Goal: Register for event/course

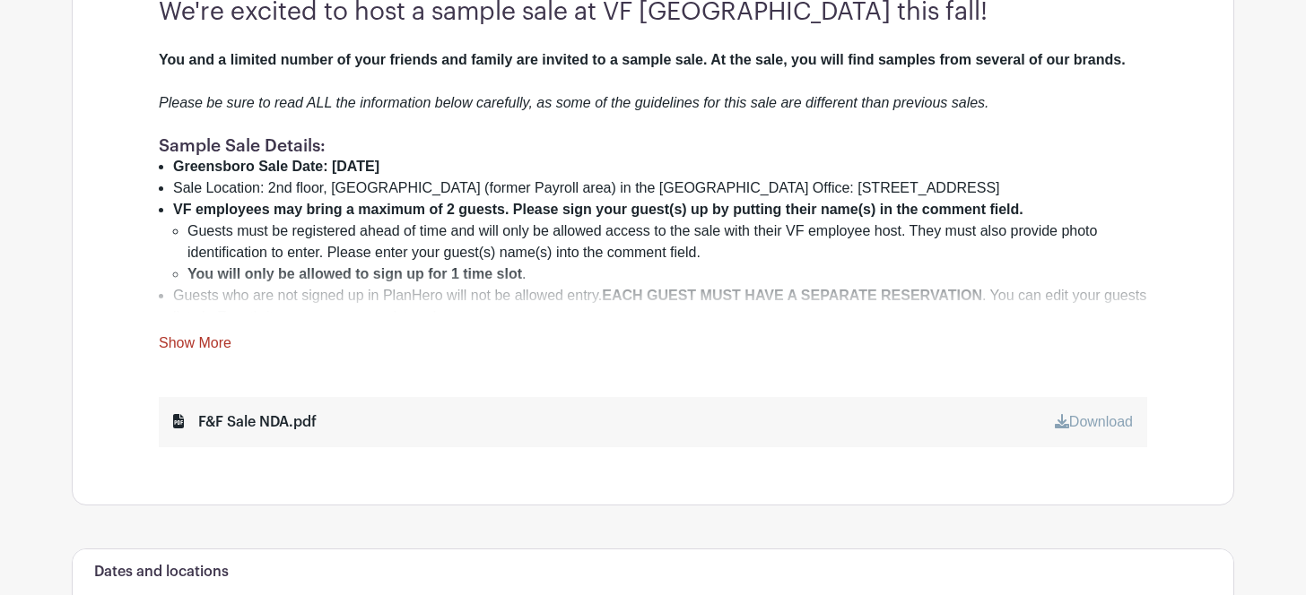
scroll to position [681, 0]
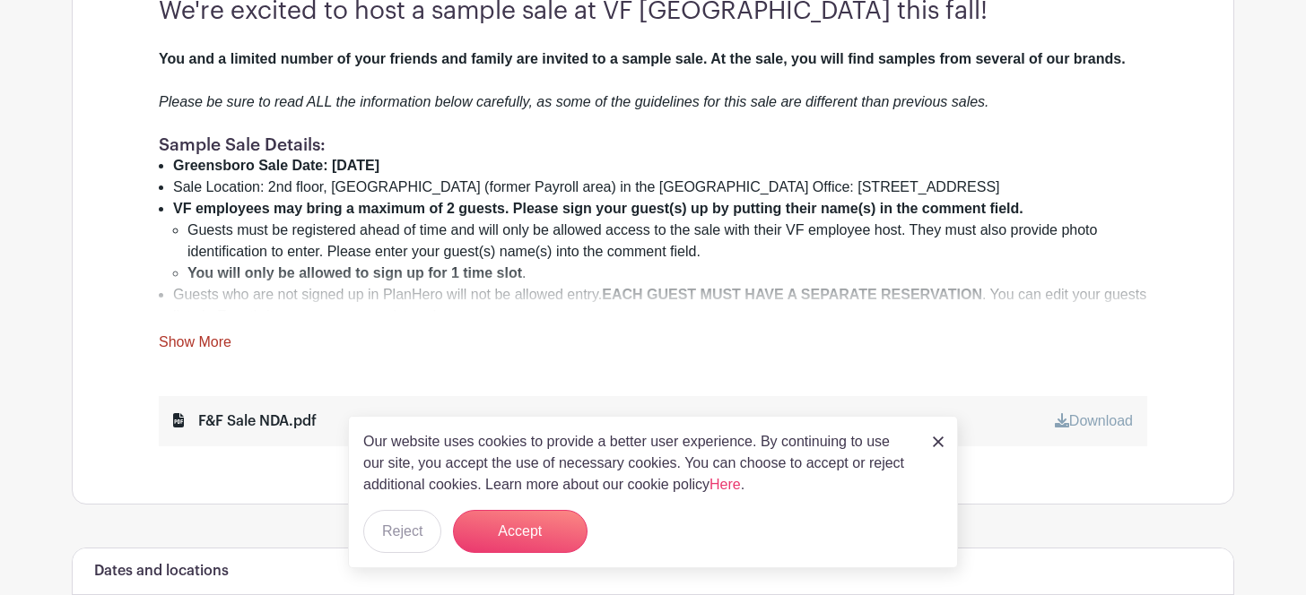
click at [195, 345] on link "Show More" at bounding box center [195, 346] width 73 height 22
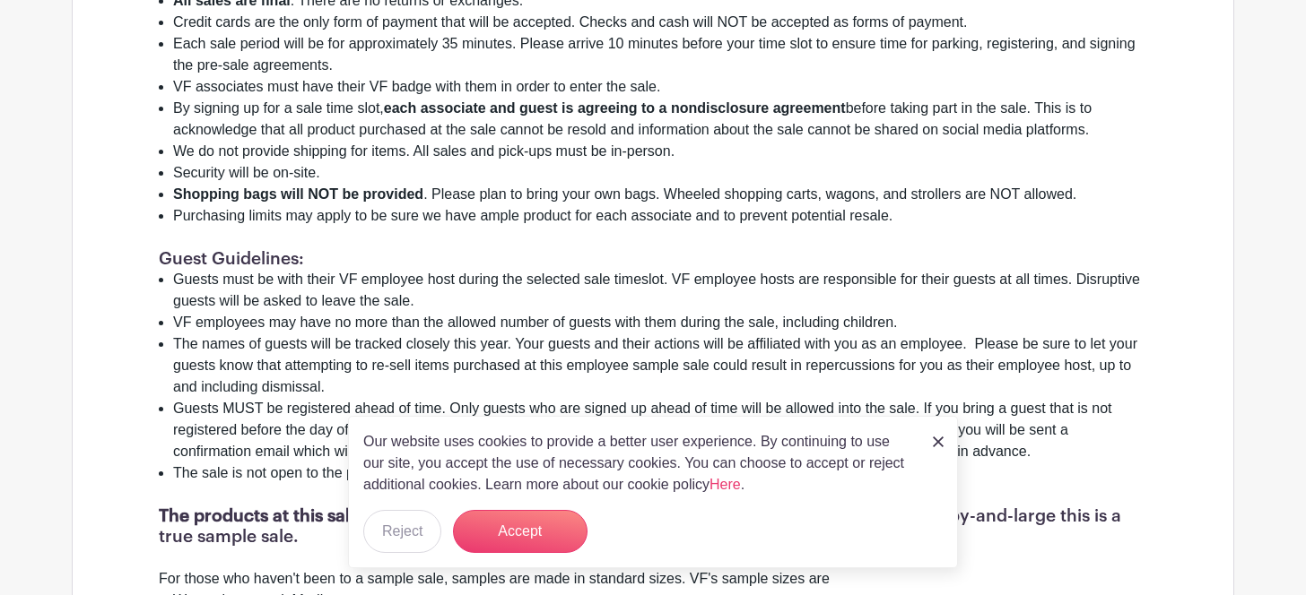
scroll to position [1142, 0]
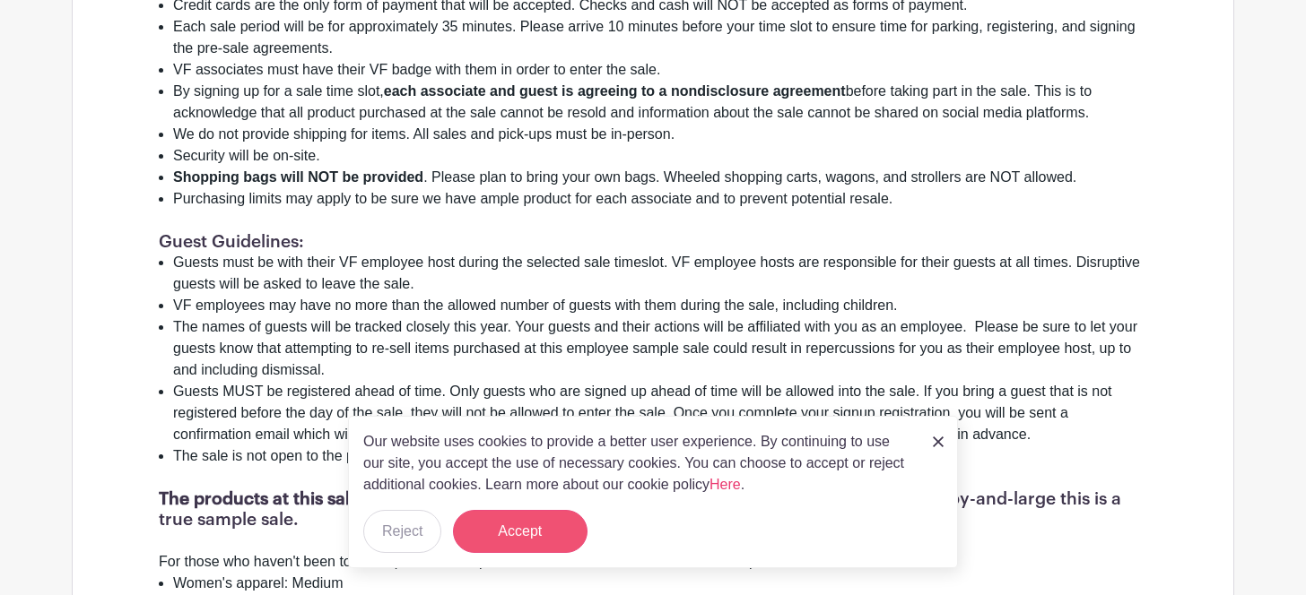
click at [512, 536] on button "Accept" at bounding box center [520, 531] width 135 height 43
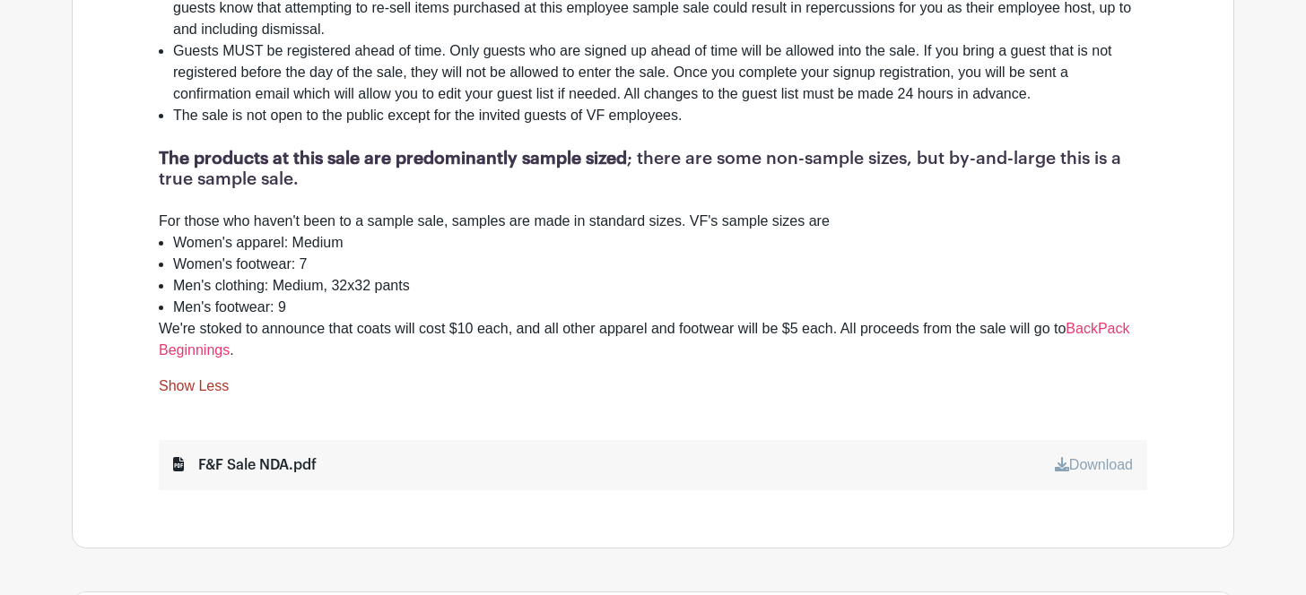
scroll to position [1486, 0]
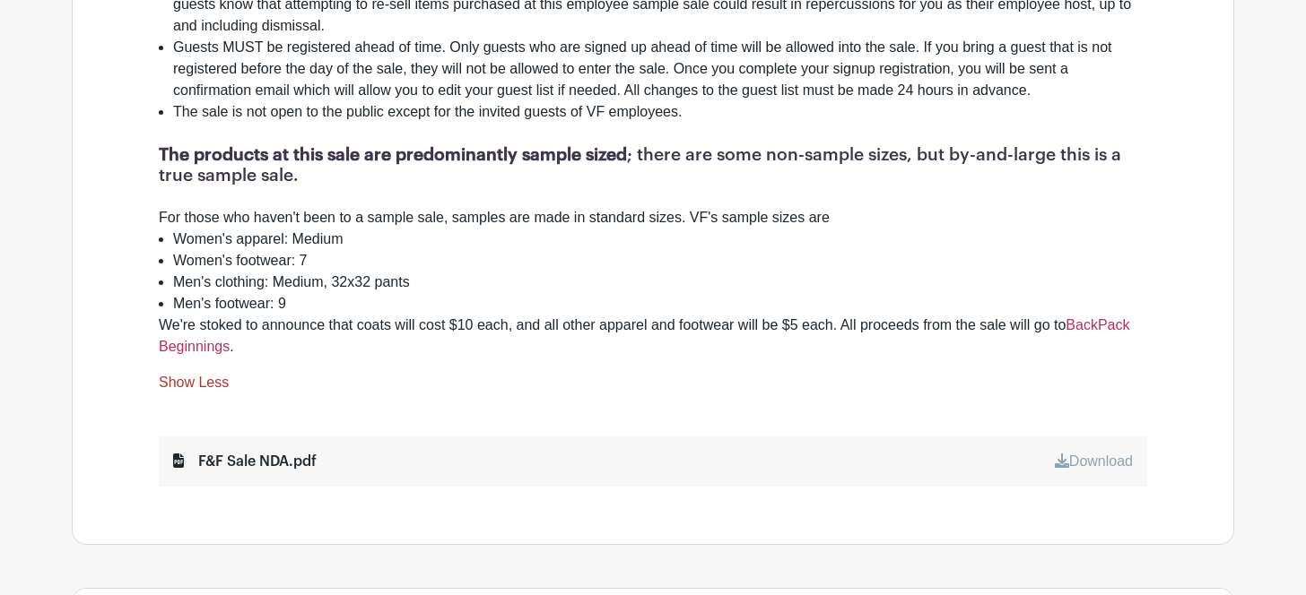
click at [1110, 317] on link "BackPack Beginnings" at bounding box center [644, 335] width 971 height 37
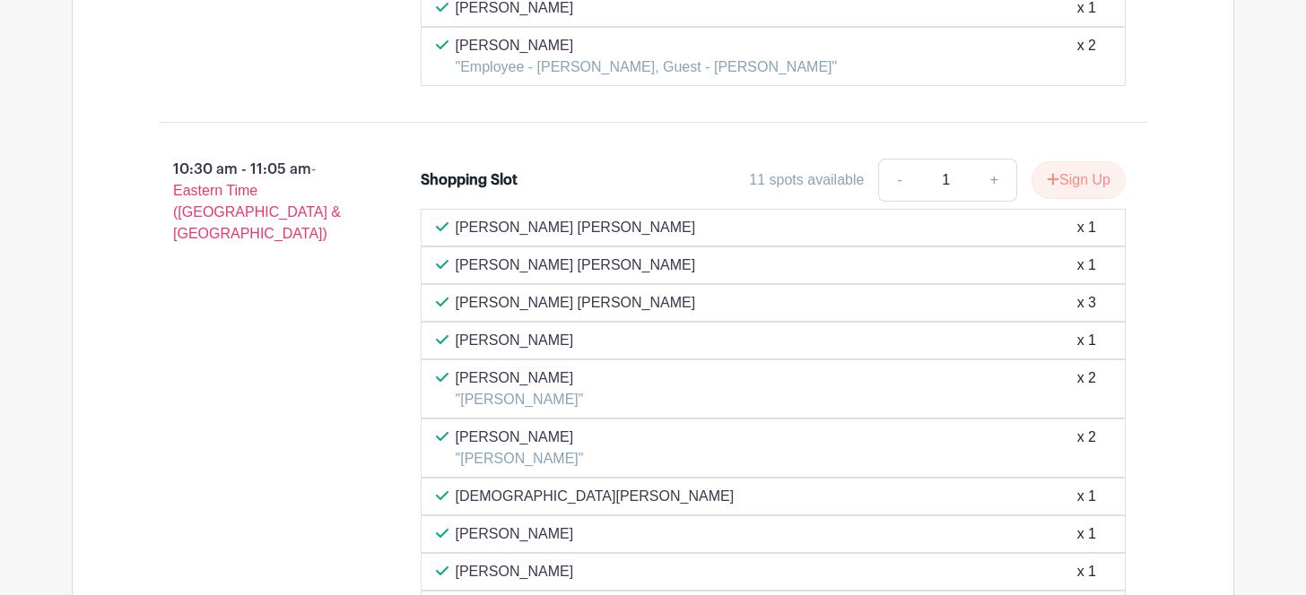
scroll to position [4490, 0]
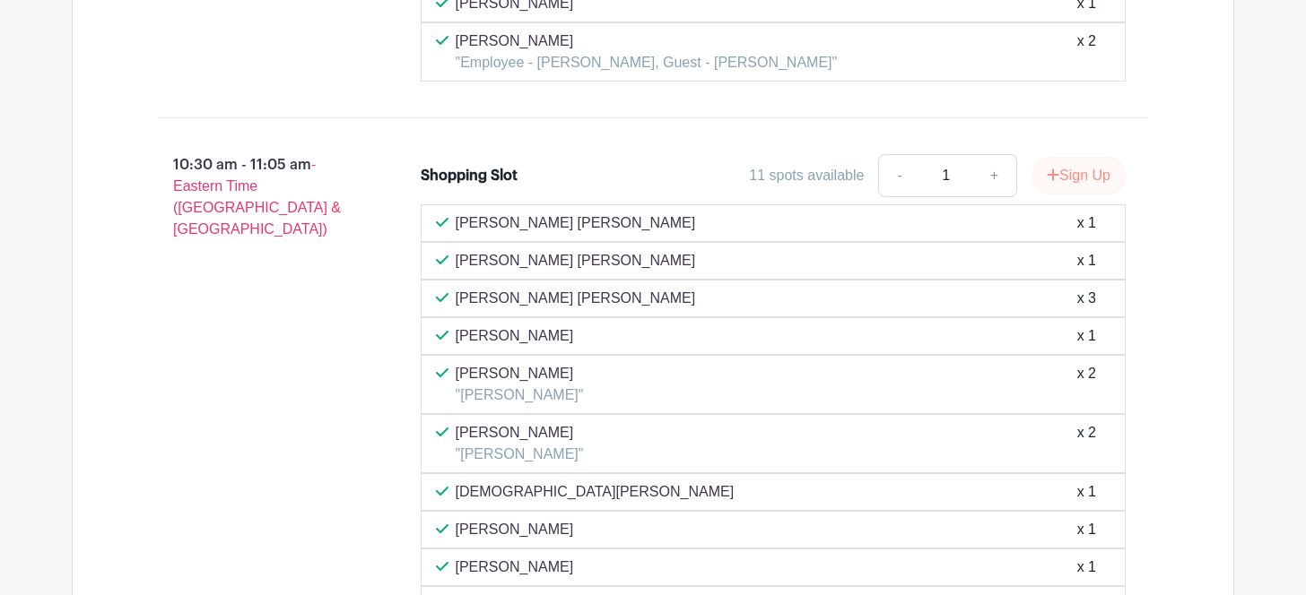
click at [1051, 168] on icon "submit" at bounding box center [1053, 175] width 13 height 14
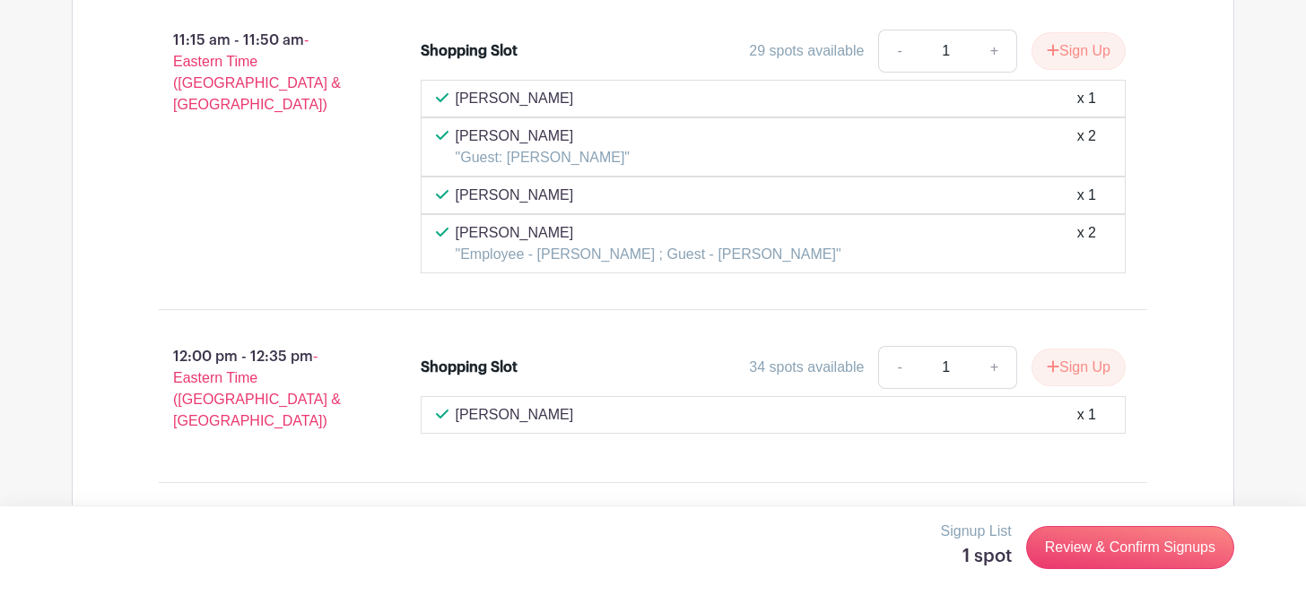
scroll to position [5272, 0]
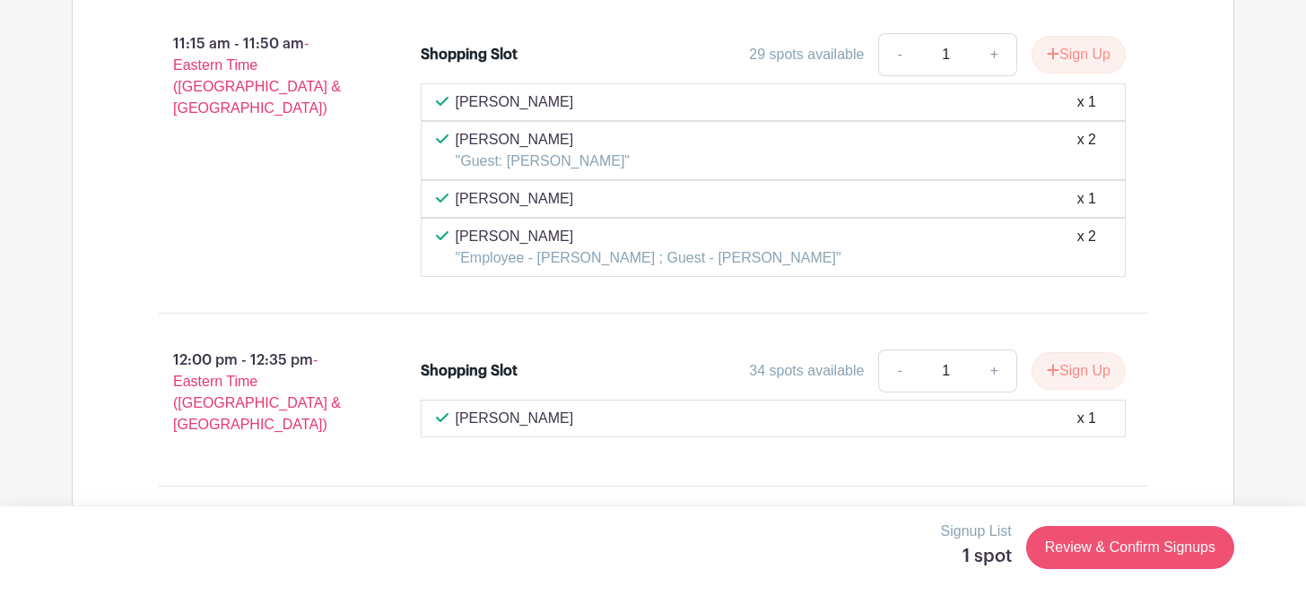
click at [1091, 546] on link "Review & Confirm Signups" at bounding box center [1130, 547] width 208 height 43
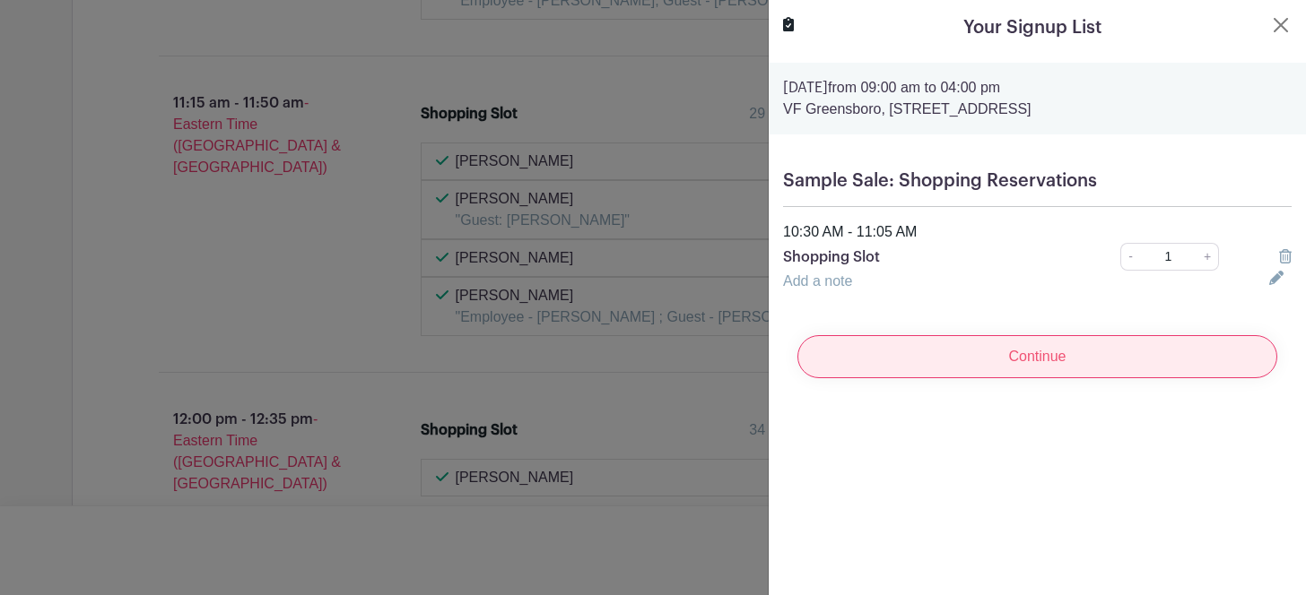
click at [1025, 355] on input "Continue" at bounding box center [1037, 356] width 480 height 43
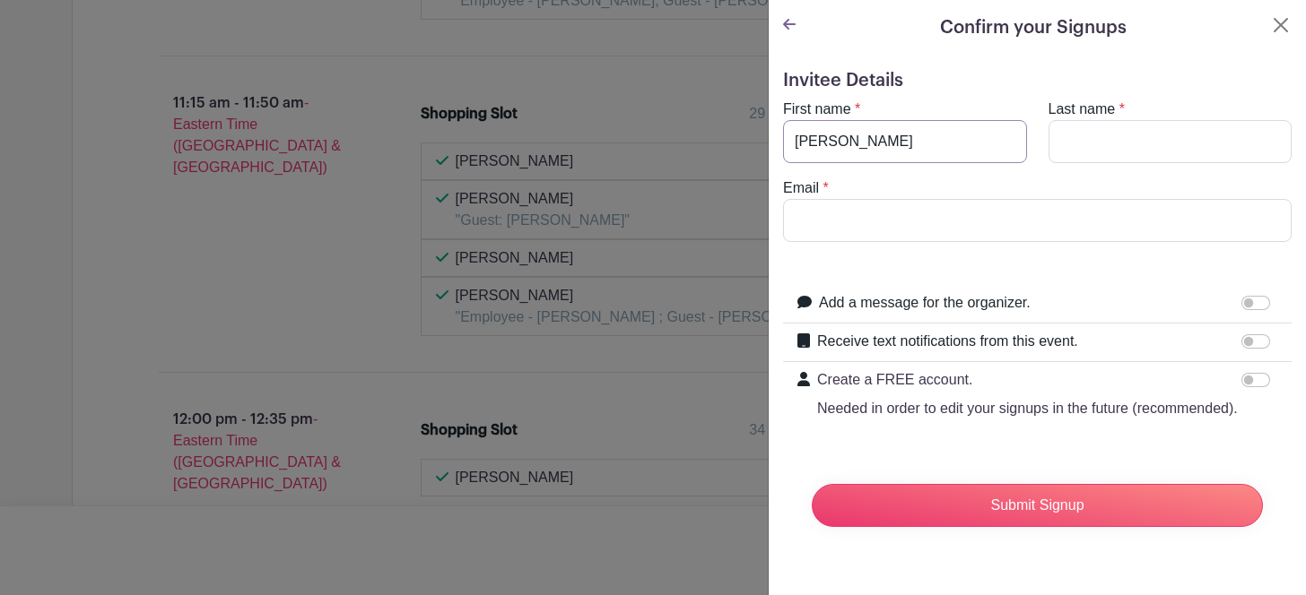
type input "[PERSON_NAME]"
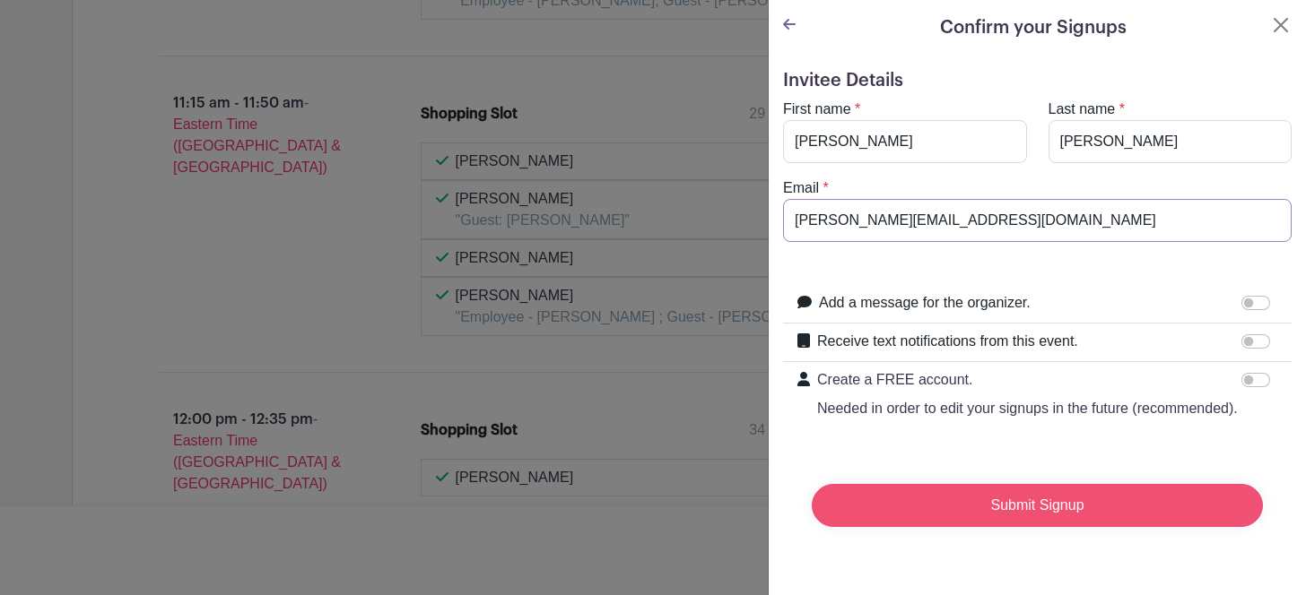
type input "[PERSON_NAME][EMAIL_ADDRESS][DOMAIN_NAME]"
click at [1005, 505] on input "Submit Signup" at bounding box center [1037, 505] width 451 height 43
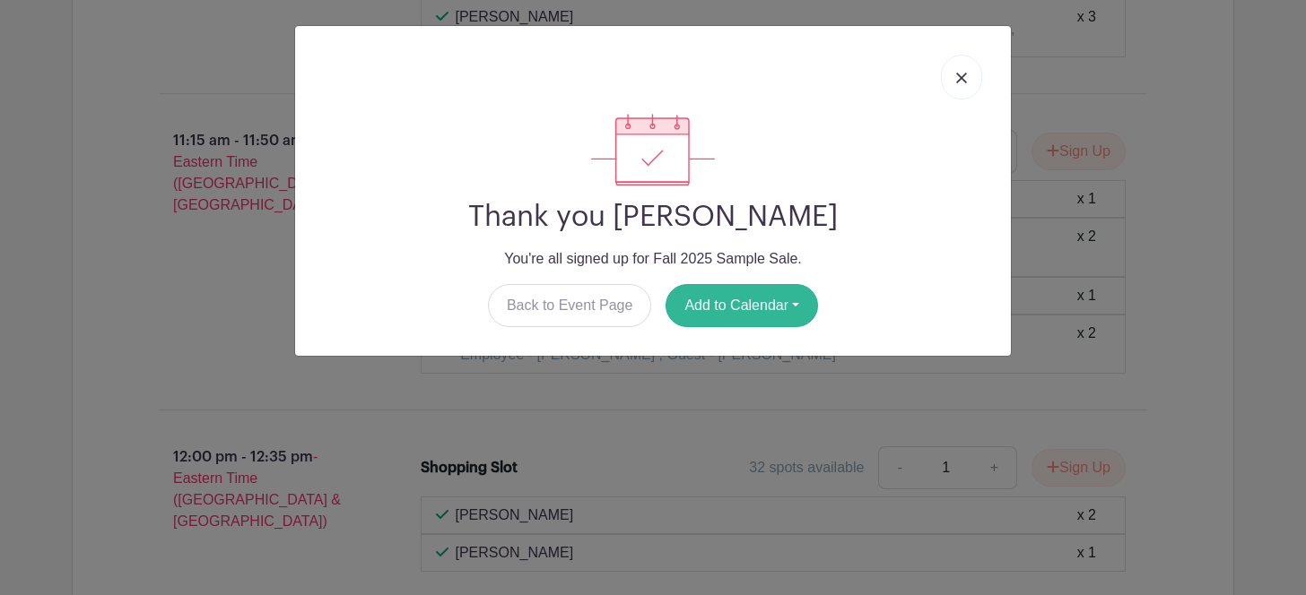
click at [754, 310] on button "Add to Calendar" at bounding box center [741, 305] width 152 height 43
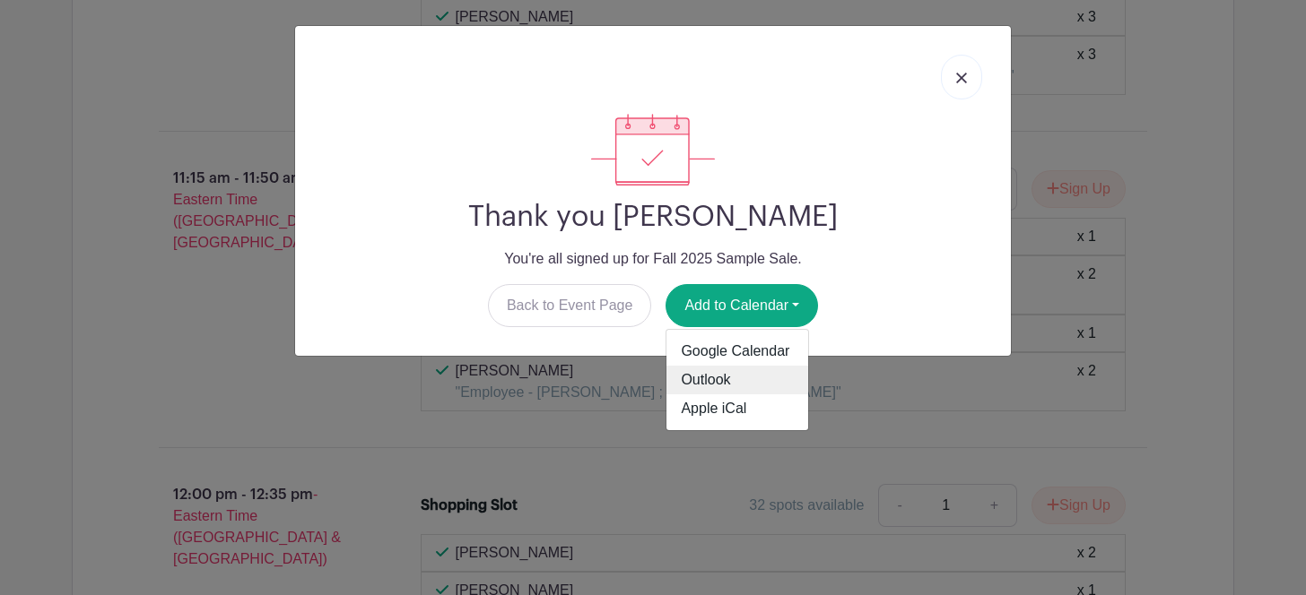
click at [723, 382] on link "Outlook" at bounding box center [737, 380] width 142 height 29
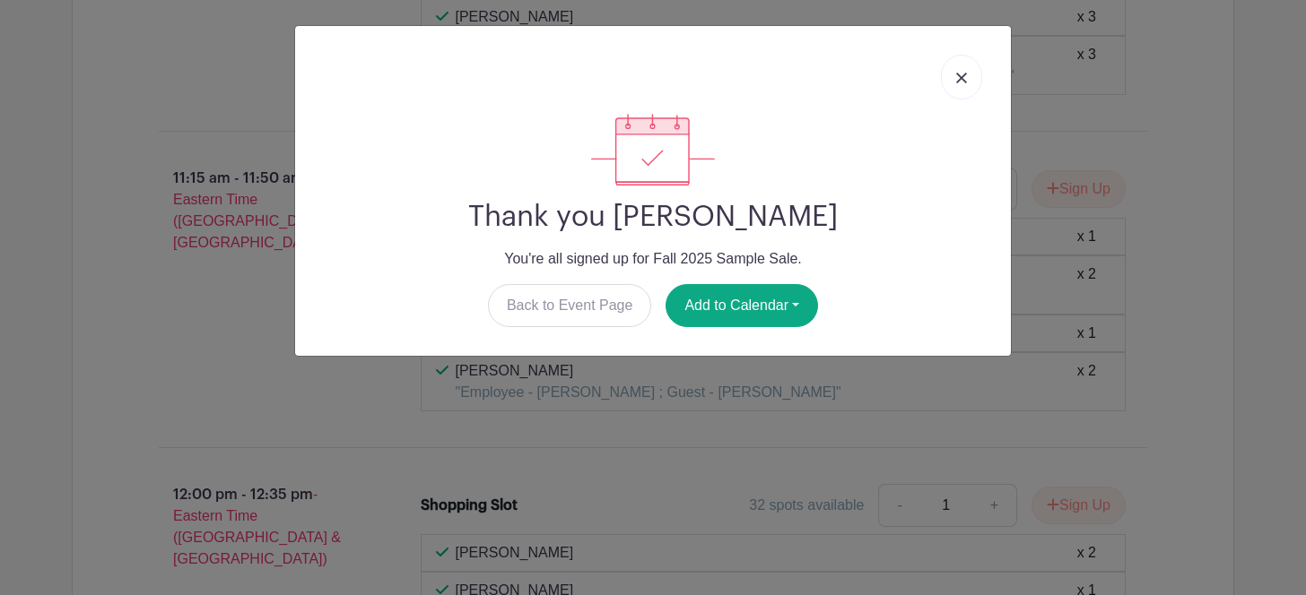
click at [968, 83] on link at bounding box center [961, 77] width 41 height 45
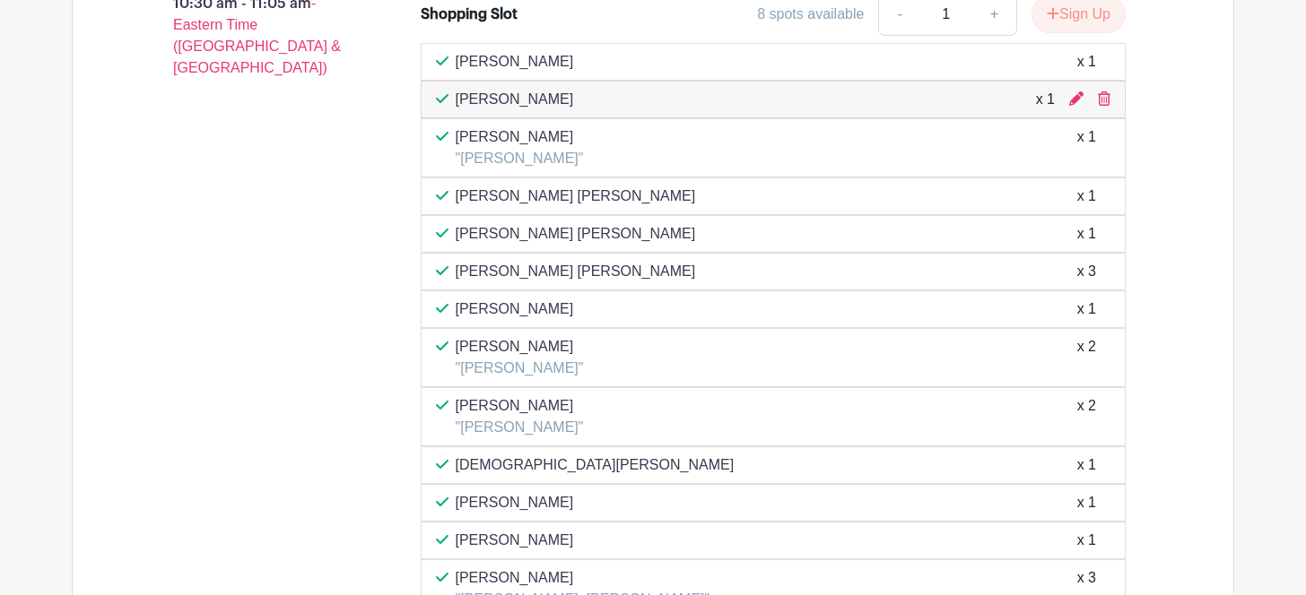
scroll to position [4643, 0]
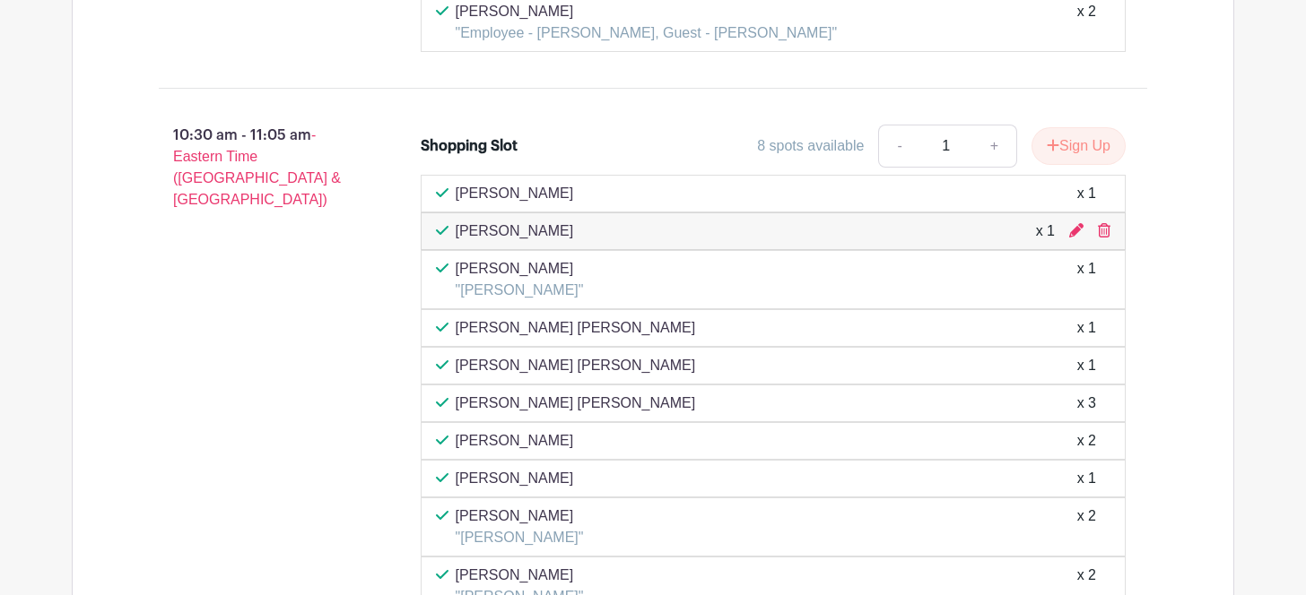
scroll to position [3672, 0]
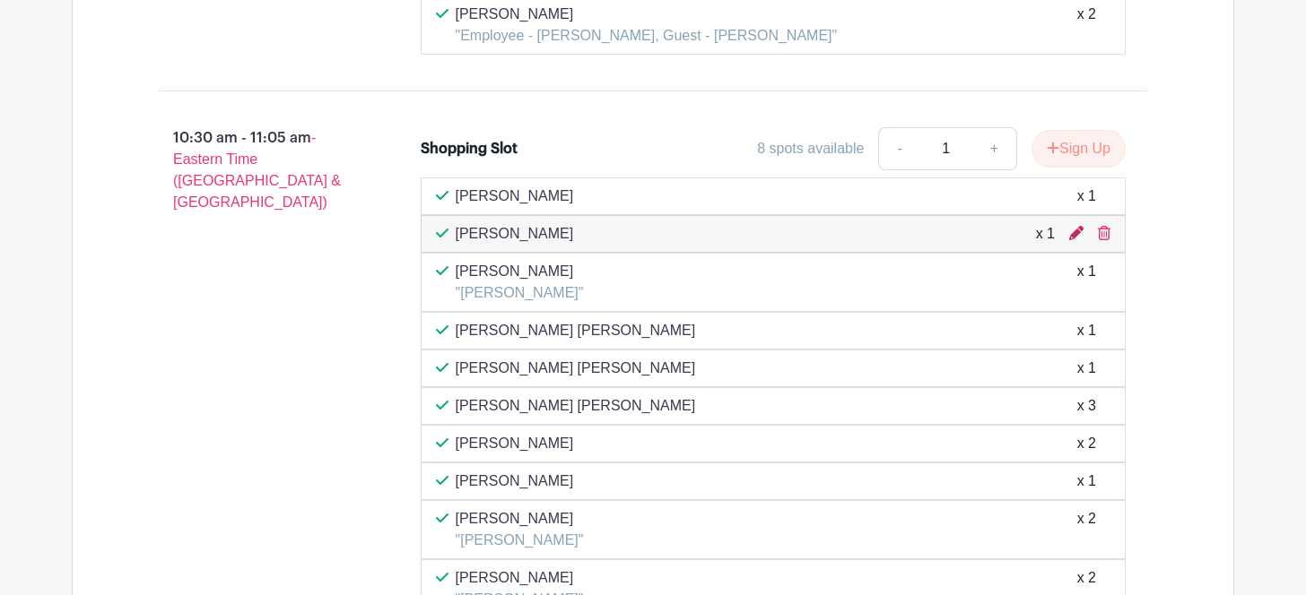
click at [1076, 231] on icon at bounding box center [1076, 233] width 14 height 14
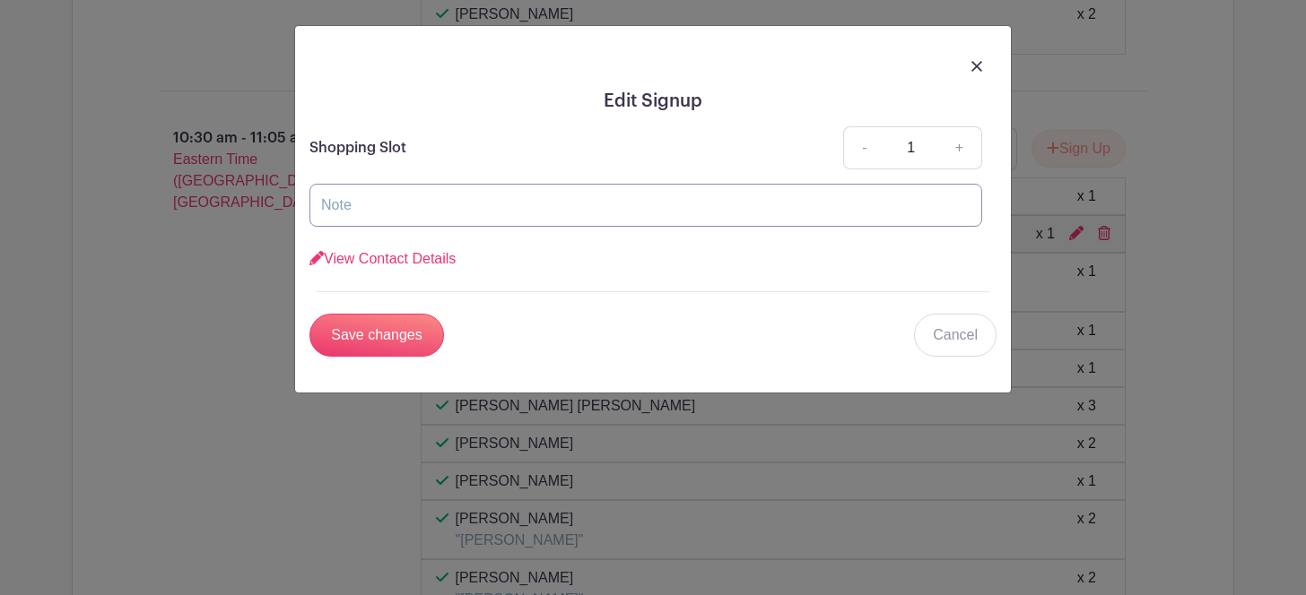
click at [571, 200] on input "text" at bounding box center [645, 205] width 673 height 43
click at [969, 60] on div at bounding box center [652, 65] width 687 height 50
click at [976, 65] on img at bounding box center [976, 66] width 11 height 11
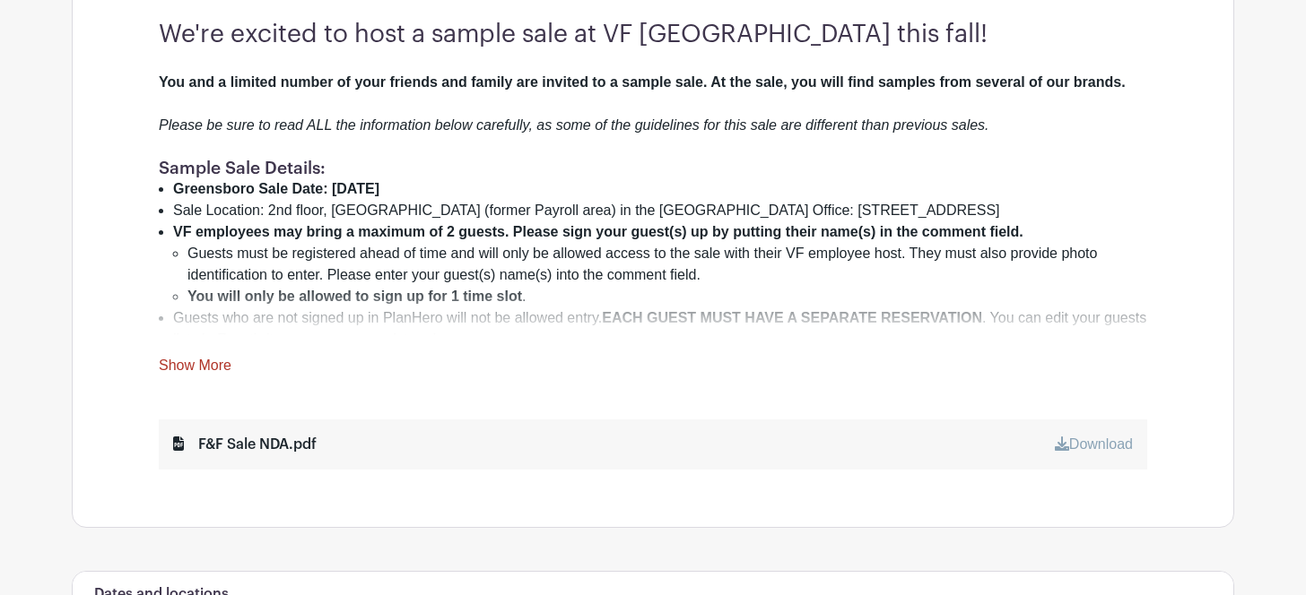
scroll to position [659, 0]
click at [1072, 440] on link "Download" at bounding box center [1094, 442] width 78 height 15
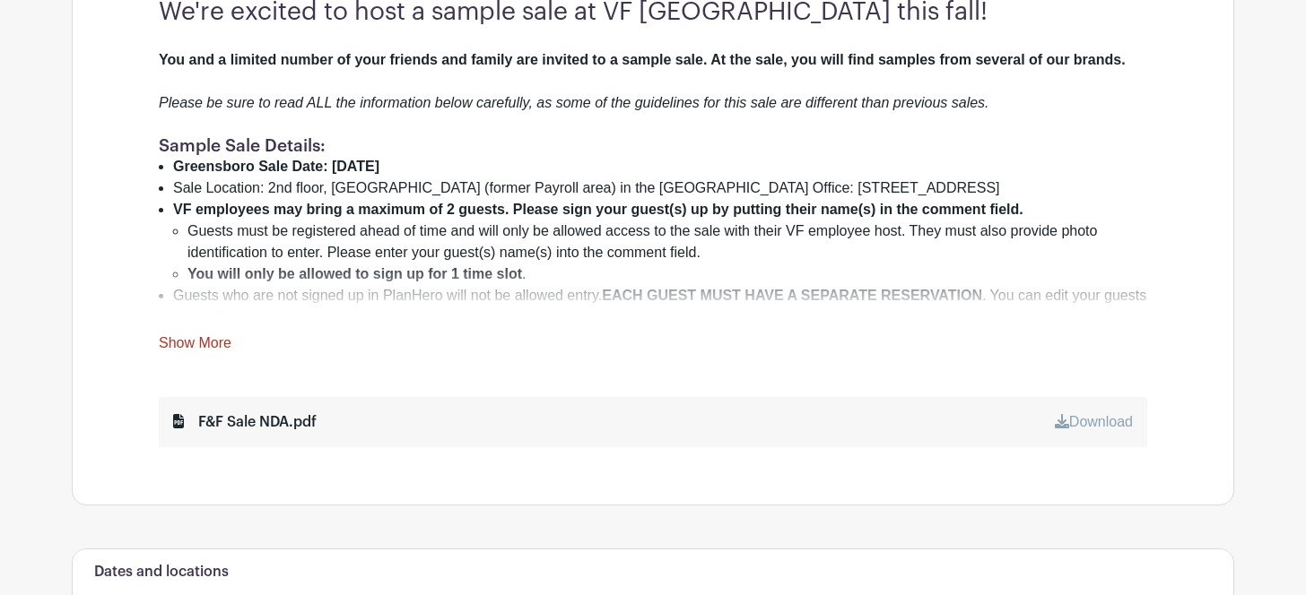
scroll to position [691, 0]
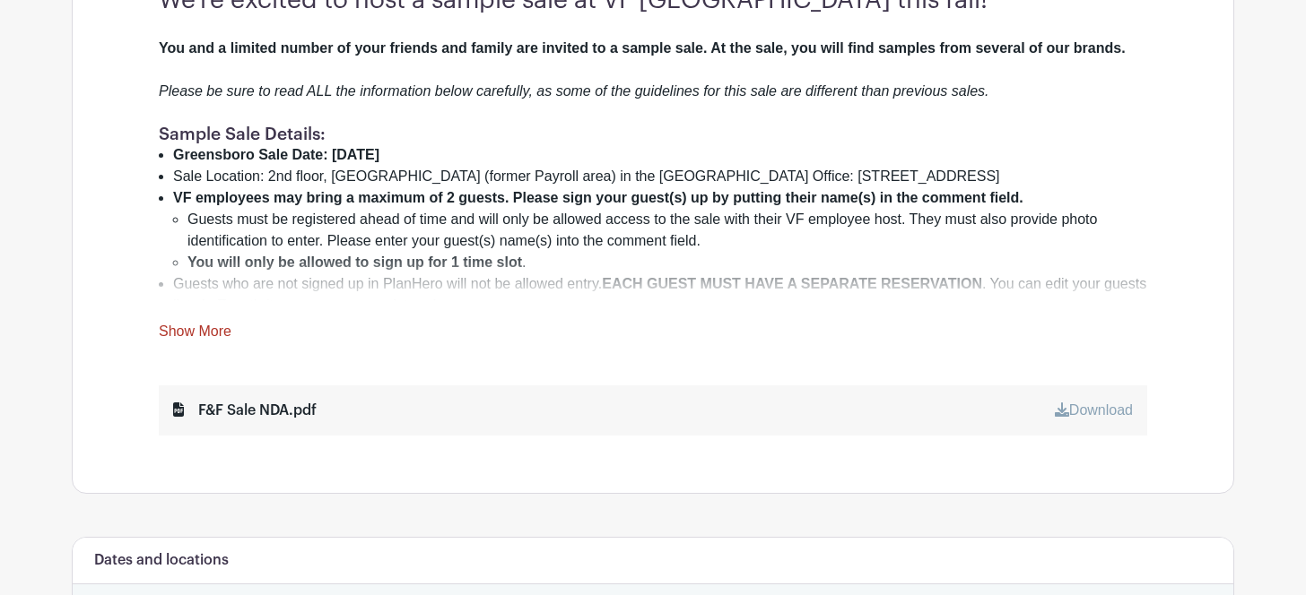
click at [229, 330] on link "Show More" at bounding box center [195, 335] width 73 height 22
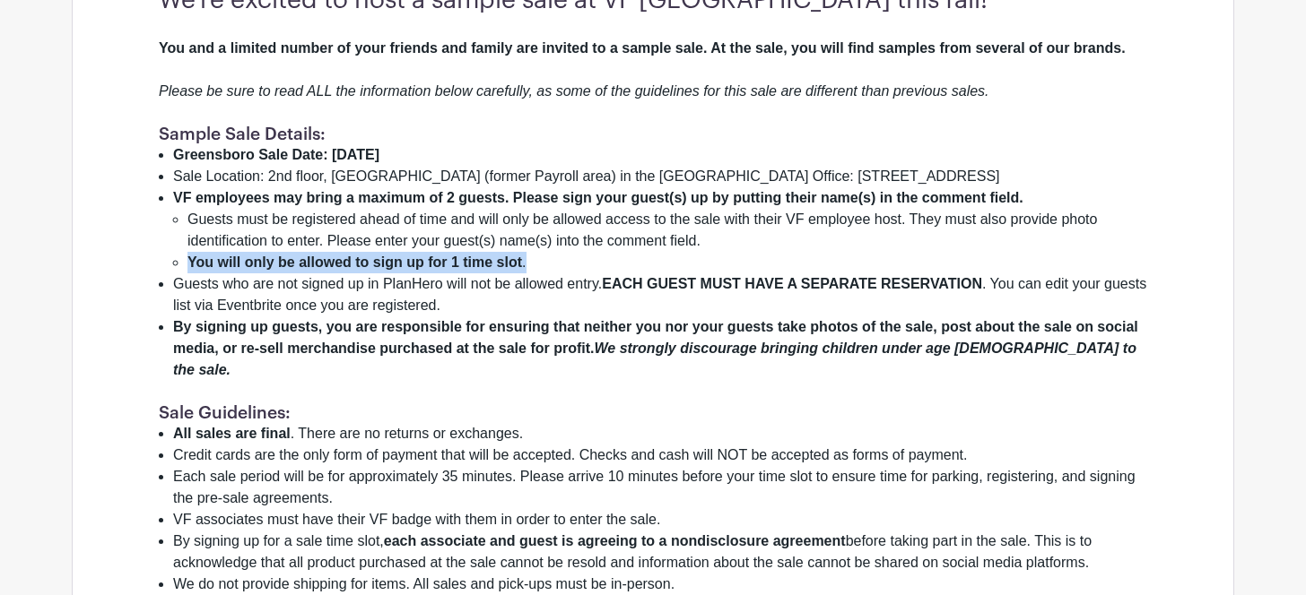
drag, startPoint x: 527, startPoint y: 263, endPoint x: 187, endPoint y: 266, distance: 339.9
click at [187, 266] on li "You will only be allowed to sign up for 1 time slot ." at bounding box center [667, 263] width 960 height 22
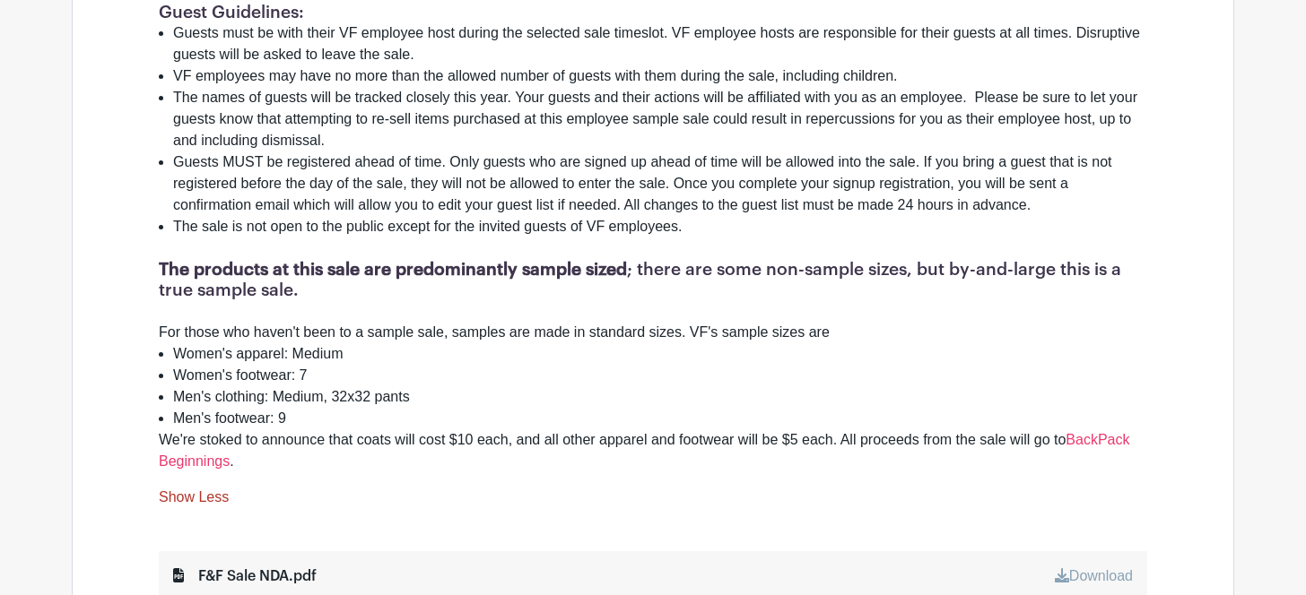
scroll to position [1372, 0]
